Goal: Transaction & Acquisition: Purchase product/service

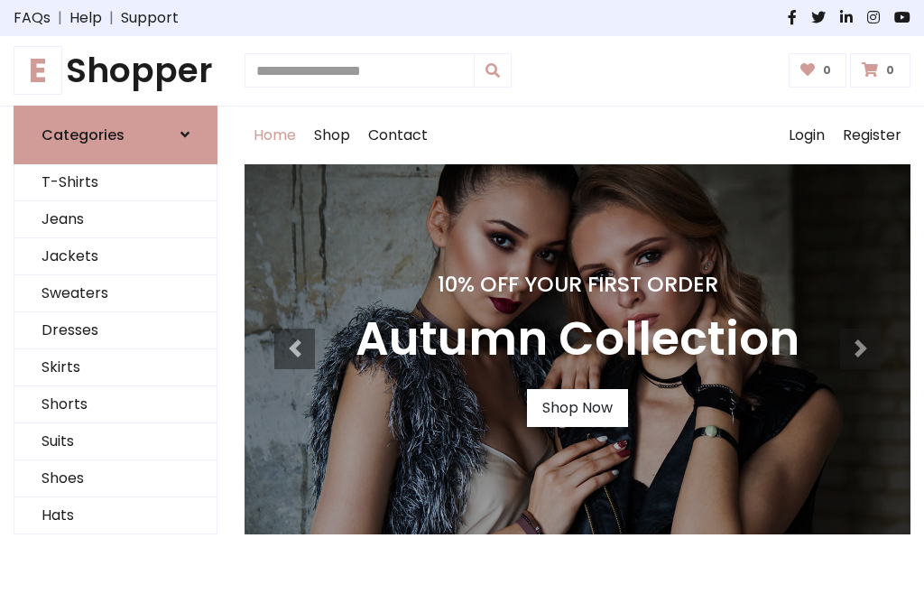
click at [462, 297] on h4 "10% Off Your First Order" at bounding box center [578, 284] width 444 height 25
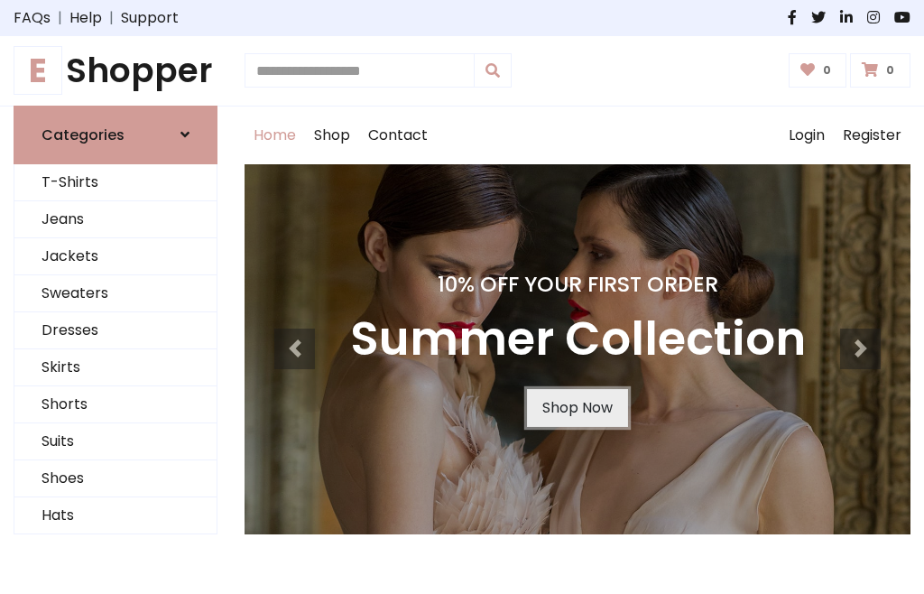
click at [577, 407] on link "Shop Now" at bounding box center [577, 408] width 101 height 38
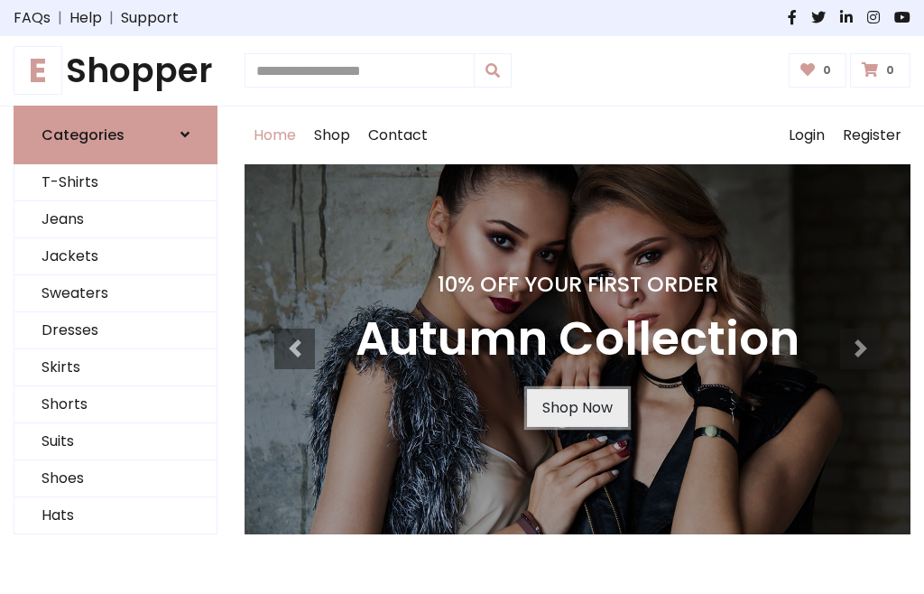
click at [577, 407] on link "Shop Now" at bounding box center [577, 408] width 101 height 38
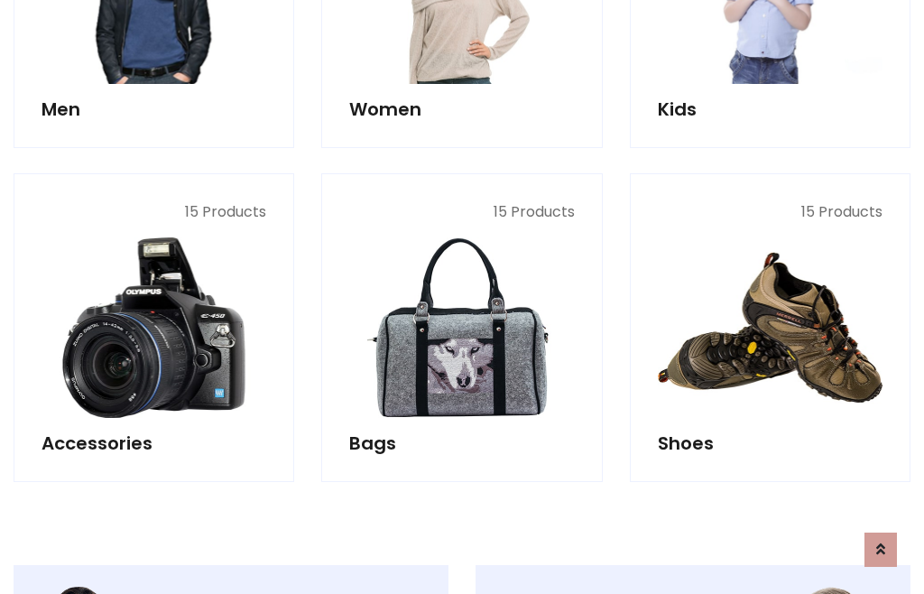
scroll to position [1799, 0]
